Goal: Task Accomplishment & Management: Complete application form

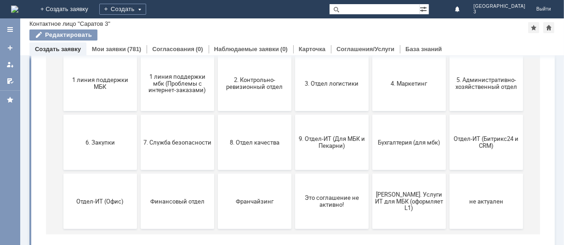
scroll to position [122, 0]
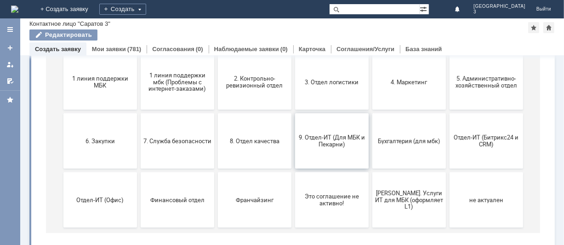
click at [338, 153] on button "9. Отдел-ИТ (Для МБК и Пекарни)" at bounding box center [332, 141] width 74 height 55
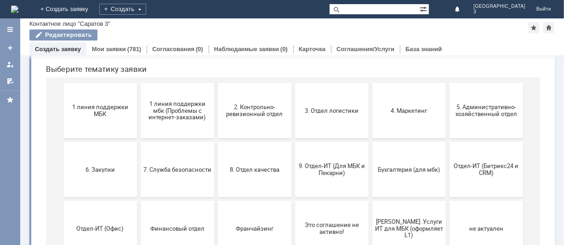
scroll to position [67, 0]
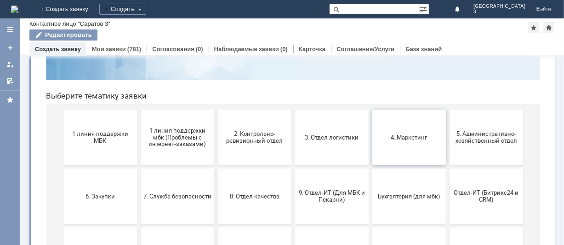
click at [383, 135] on span "4. Маркетинг" at bounding box center [409, 136] width 68 height 7
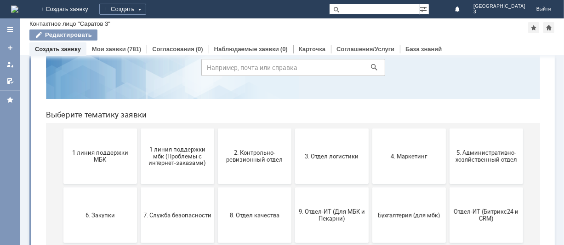
scroll to position [74, 0]
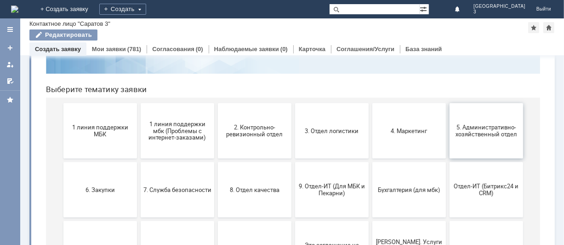
click at [454, 130] on span "5. Административно-хозяйственный отдел" at bounding box center [486, 131] width 68 height 14
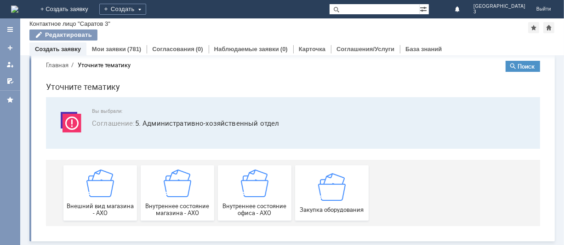
scroll to position [12, 0]
click at [320, 192] on img at bounding box center [332, 187] width 28 height 28
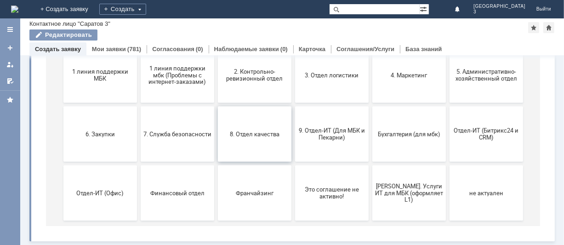
scroll to position [129, 0]
click at [93, 131] on span "6. Закупки" at bounding box center [100, 134] width 68 height 7
click at [92, 182] on button "Отдел-ИТ (Офис)" at bounding box center [100, 193] width 74 height 55
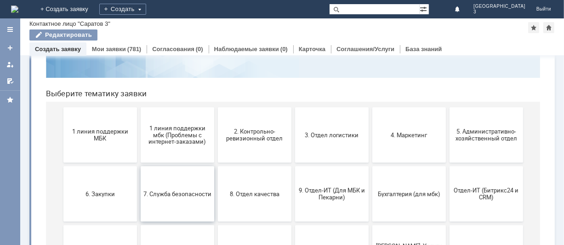
scroll to position [122, 0]
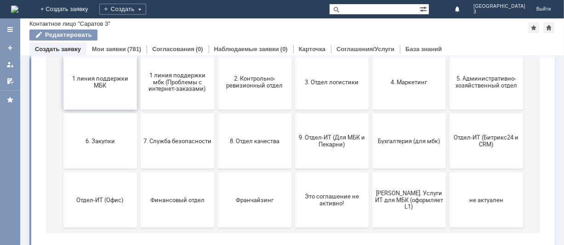
click at [114, 96] on button "1 линия поддержки МБК" at bounding box center [100, 82] width 74 height 55
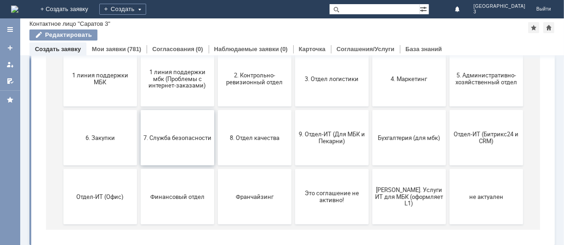
scroll to position [129, 0]
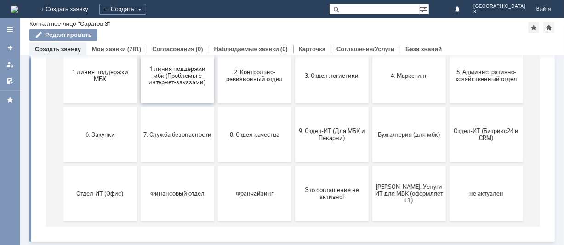
click at [169, 69] on span "1 линия поддержки мбк (Проблемы с интернет-заказами)" at bounding box center [177, 75] width 68 height 21
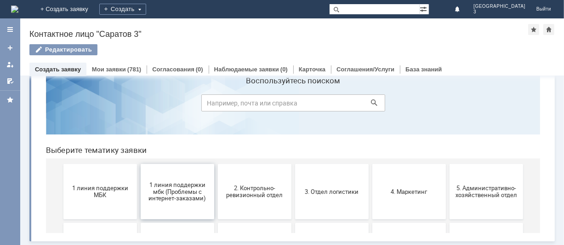
click at [169, 53] on html "Воспользуйтесь поиском Выберите тематику заявки 1 линия поддержки МБК 1 линия п…" at bounding box center [292, 201] width 509 height 296
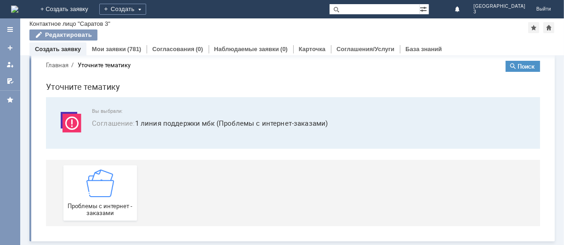
scroll to position [12, 0]
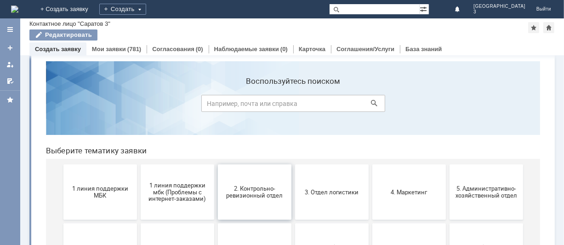
click at [244, 181] on button "2. Контрольно-ревизионный отдел" at bounding box center [255, 191] width 74 height 55
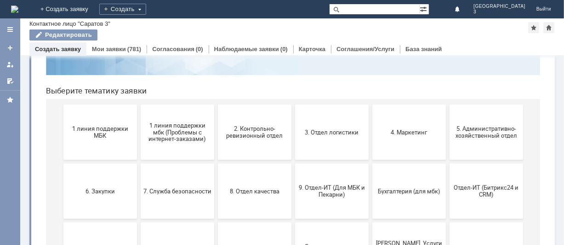
scroll to position [129, 0]
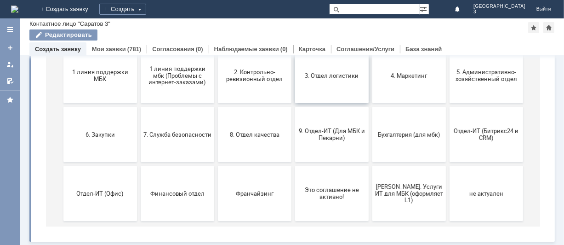
click at [307, 71] on button "3. Отдел логистики" at bounding box center [332, 75] width 74 height 55
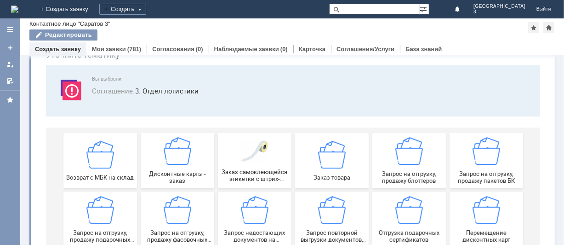
scroll to position [122, 0]
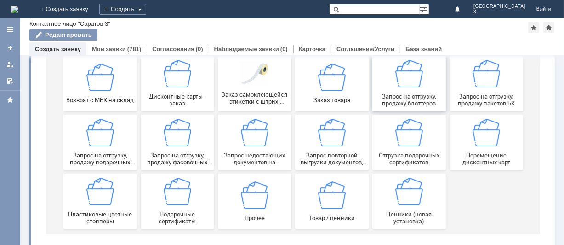
click at [395, 84] on img at bounding box center [409, 74] width 28 height 28
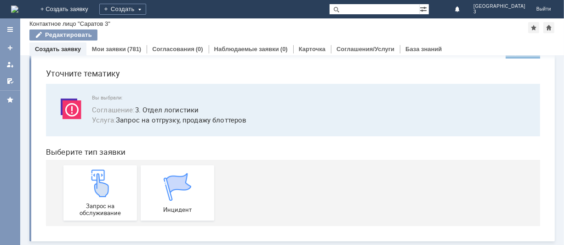
scroll to position [26, 0]
click at [88, 184] on img at bounding box center [100, 183] width 28 height 28
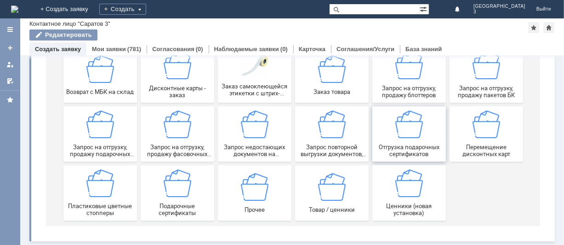
scroll to position [130, 0]
click at [483, 84] on div "Запрос на отгрузку, продажу пакетов БК" at bounding box center [486, 75] width 68 height 47
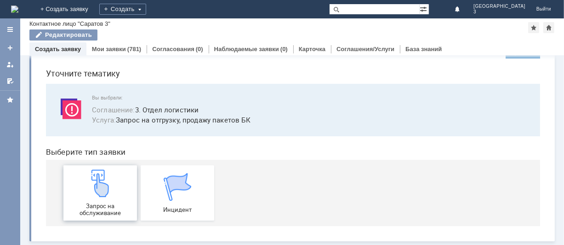
scroll to position [26, 0]
click at [100, 189] on img at bounding box center [100, 183] width 28 height 28
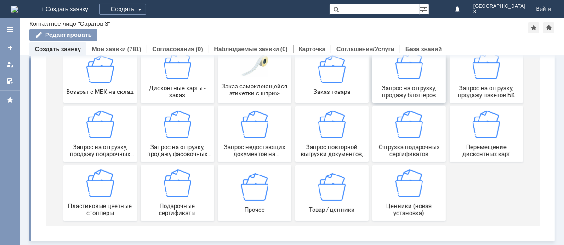
scroll to position [130, 0]
click at [170, 130] on img at bounding box center [177, 125] width 28 height 28
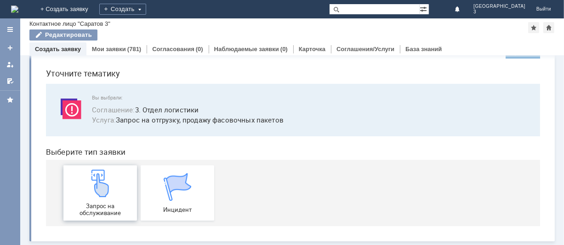
scroll to position [26, 0]
click at [108, 186] on img at bounding box center [100, 183] width 28 height 28
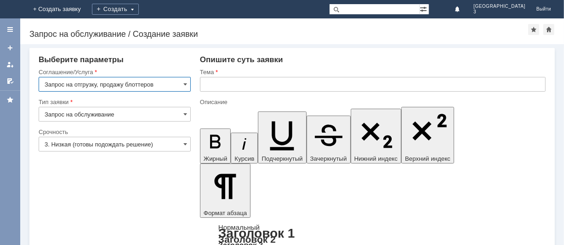
click at [130, 144] on input "3. Низкая (готовы подождать решение)" at bounding box center [115, 144] width 152 height 15
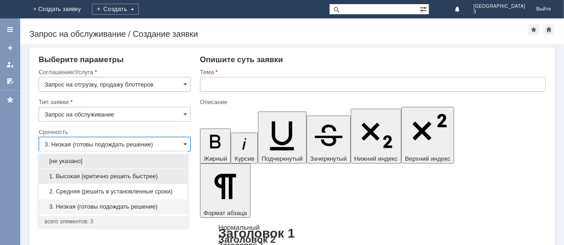
click at [102, 174] on span "1. Высокая (критично решить быстрее)" at bounding box center [114, 176] width 138 height 7
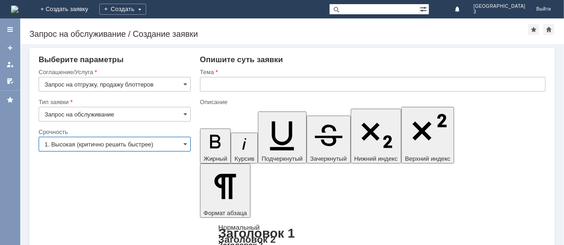
type input "1. Высокая (критично решить быстрее)"
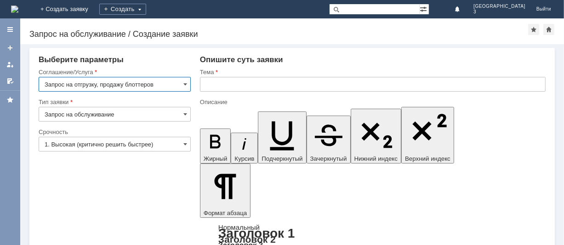
click at [172, 85] on input "Запрос на отгрузку, продажу блоттеров" at bounding box center [115, 84] width 152 height 15
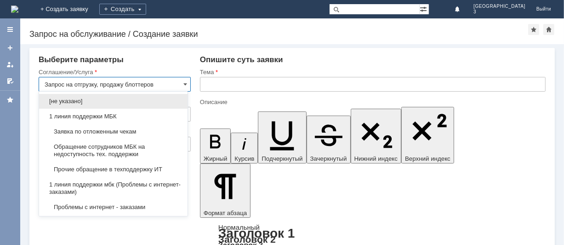
scroll to position [318, 0]
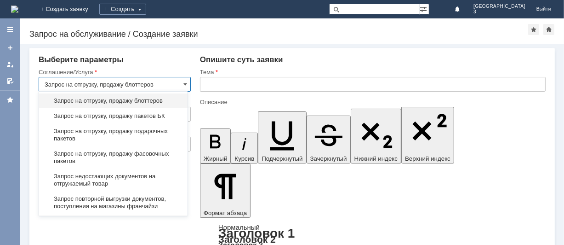
click at [172, 85] on input "Запрос на отгрузку, продажу блоттеров" at bounding box center [115, 84] width 152 height 15
click at [184, 85] on span at bounding box center [186, 84] width 4 height 7
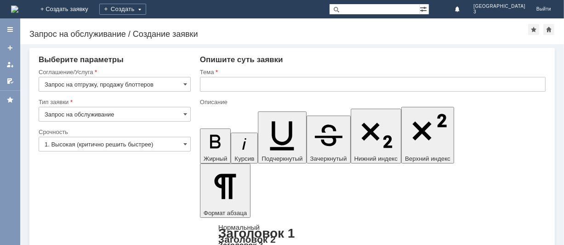
click at [306, 59] on div "Опишите суть заявки" at bounding box center [373, 59] width 346 height 9
type input "Запрос на отгрузку, продажу блоттеров"
click at [171, 115] on input "Запрос на обслуживание" at bounding box center [115, 114] width 152 height 15
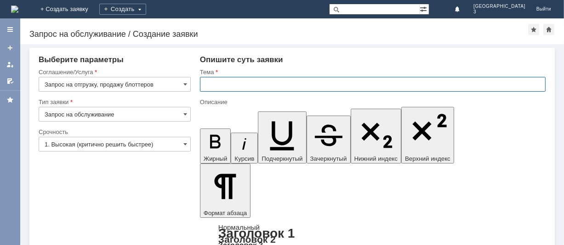
click at [272, 85] on input "text" at bounding box center [373, 84] width 346 height 15
type input "Запрос на обслуживание"
type input "блоттеры"
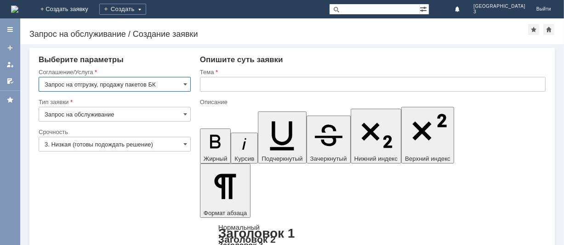
click at [128, 144] on input "3. Низкая (готовы подождать решение)" at bounding box center [115, 144] width 152 height 15
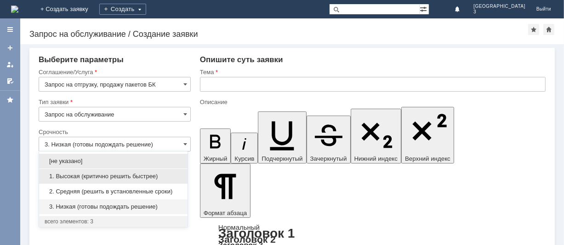
click at [97, 175] on span "1. Высокая (критично решить быстрее)" at bounding box center [114, 176] width 138 height 7
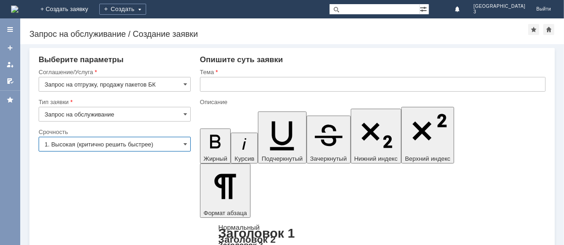
type input "1. Высокая (критично решить быстрее)"
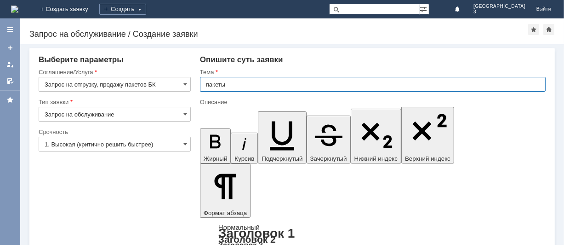
click at [228, 82] on input "пакеты" at bounding box center [373, 84] width 346 height 15
type input "пакеты"
type input "б"
type input "пакеты БК"
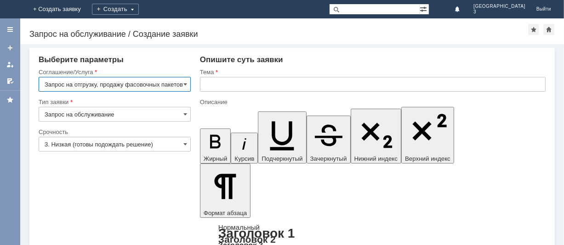
click at [177, 143] on input "3. Низкая (готовы подождать решение)" at bounding box center [115, 144] width 152 height 15
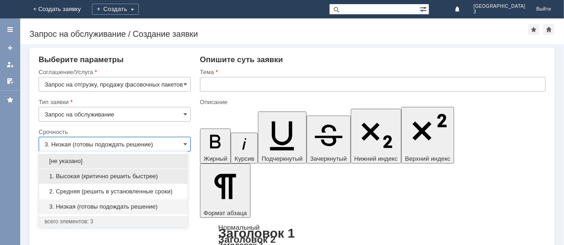
click at [105, 179] on span "1. Высокая (критично решить быстрее)" at bounding box center [114, 176] width 138 height 7
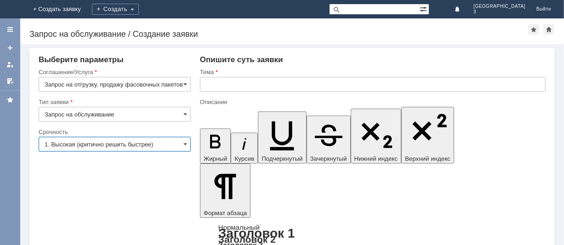
type input "1. Высокая (критично решить быстрее)"
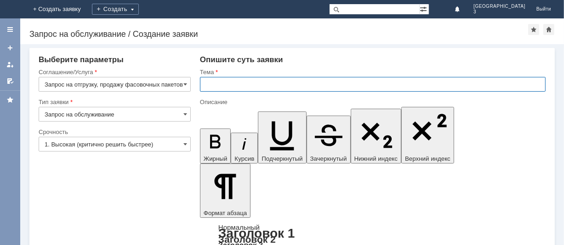
click at [247, 83] on input "text" at bounding box center [373, 84] width 346 height 15
type input "фас.пакеты"
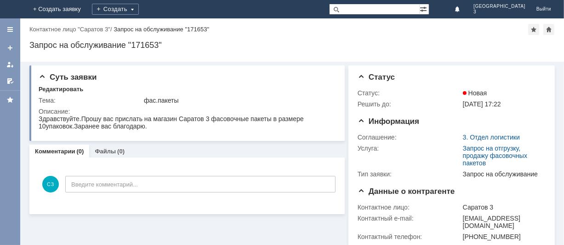
click at [11, 9] on img at bounding box center [11, 9] width 0 height 0
